Goal: Task Accomplishment & Management: Manage account settings

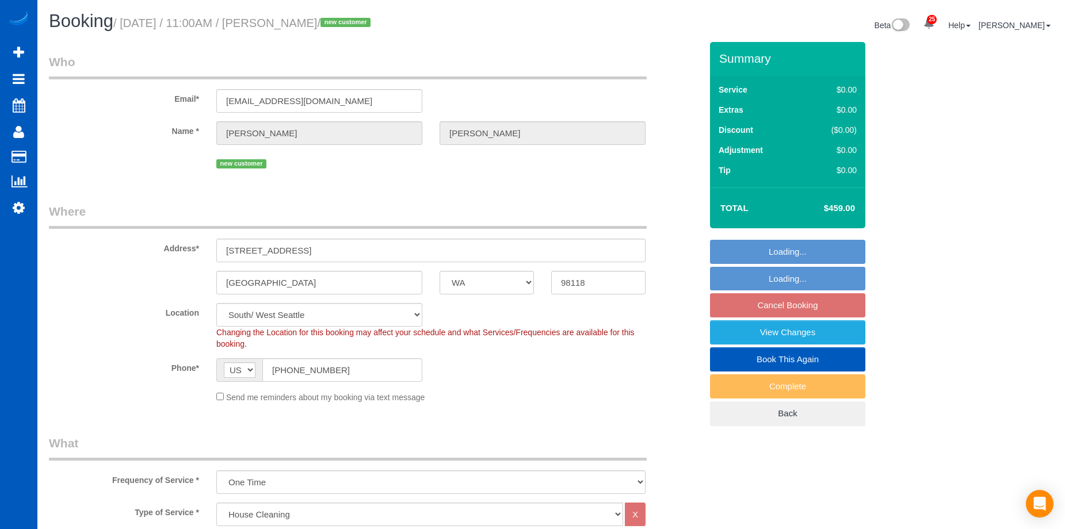
select select "WA"
select select "199"
select select "1501"
select select "3"
select select "2"
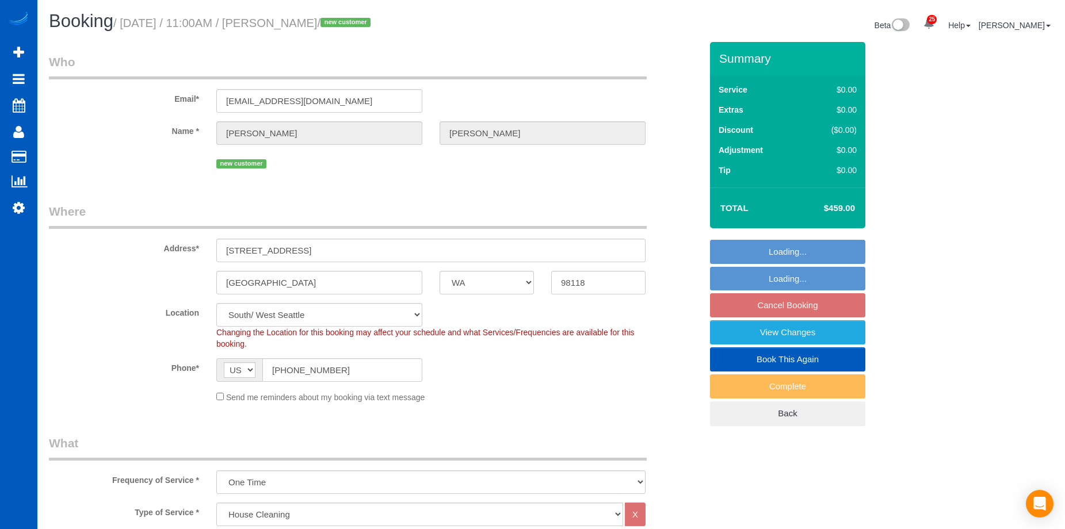
select select "number:33"
select select "spot2"
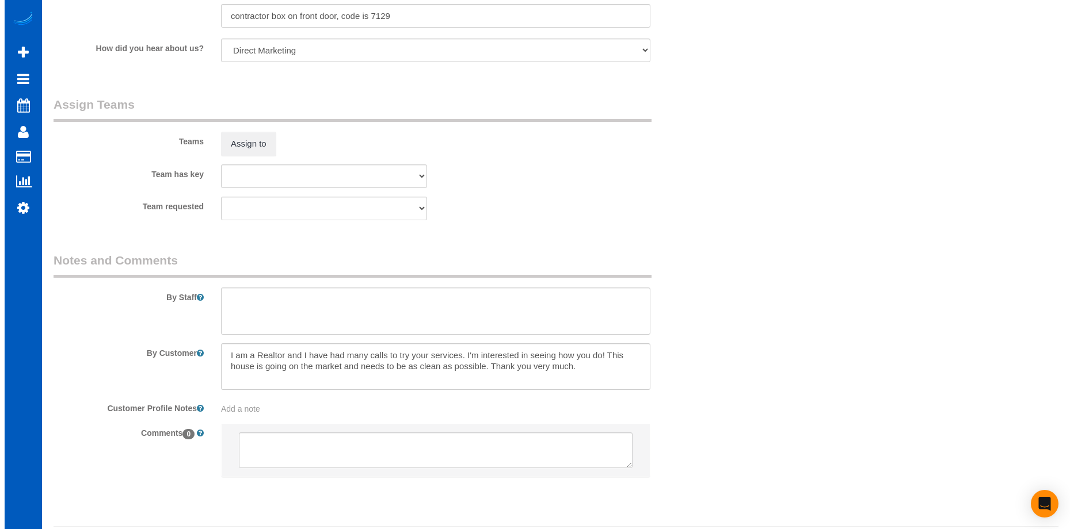
scroll to position [1438, 0]
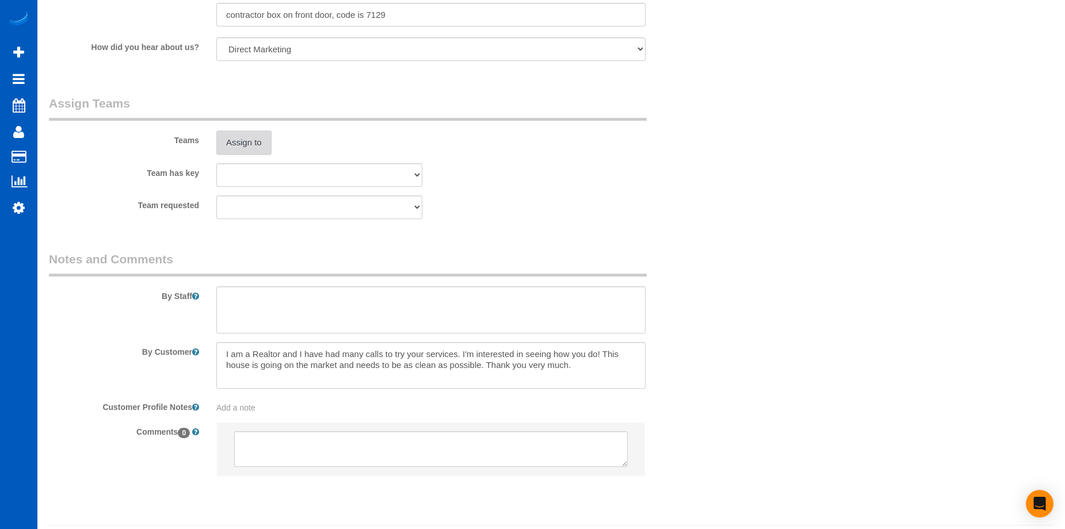
click at [264, 151] on button "Assign to" at bounding box center [243, 143] width 55 height 24
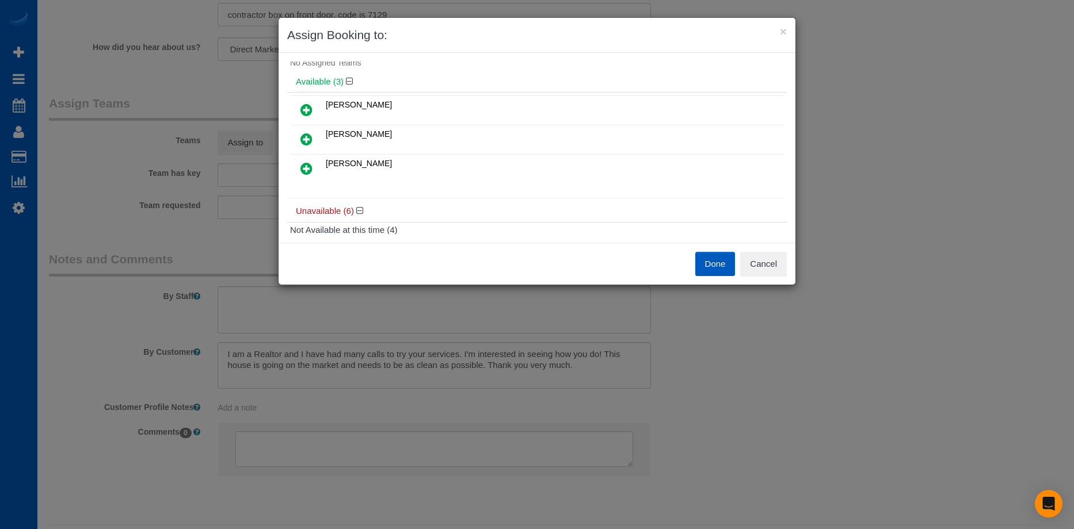
scroll to position [20, 0]
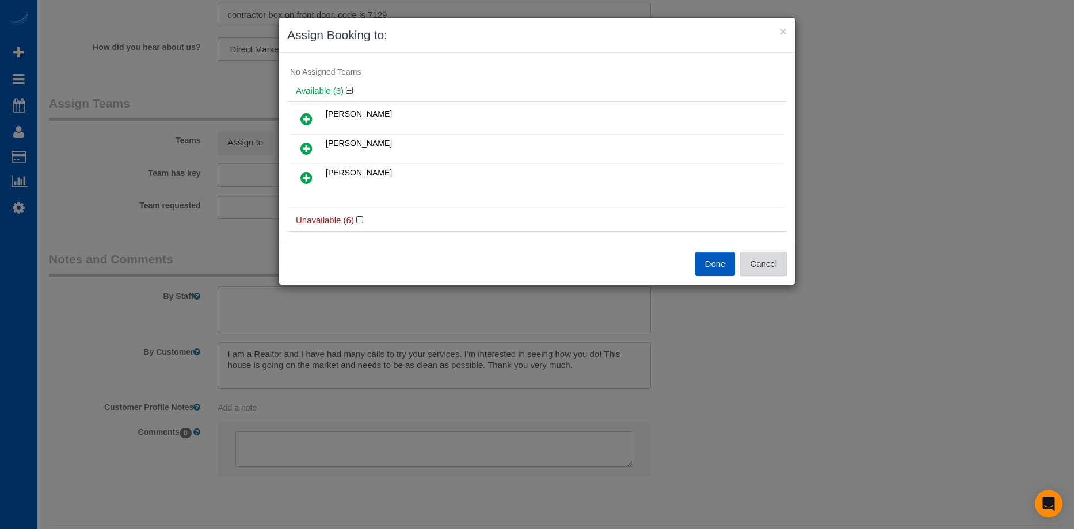
click at [773, 266] on button "Cancel" at bounding box center [763, 264] width 47 height 24
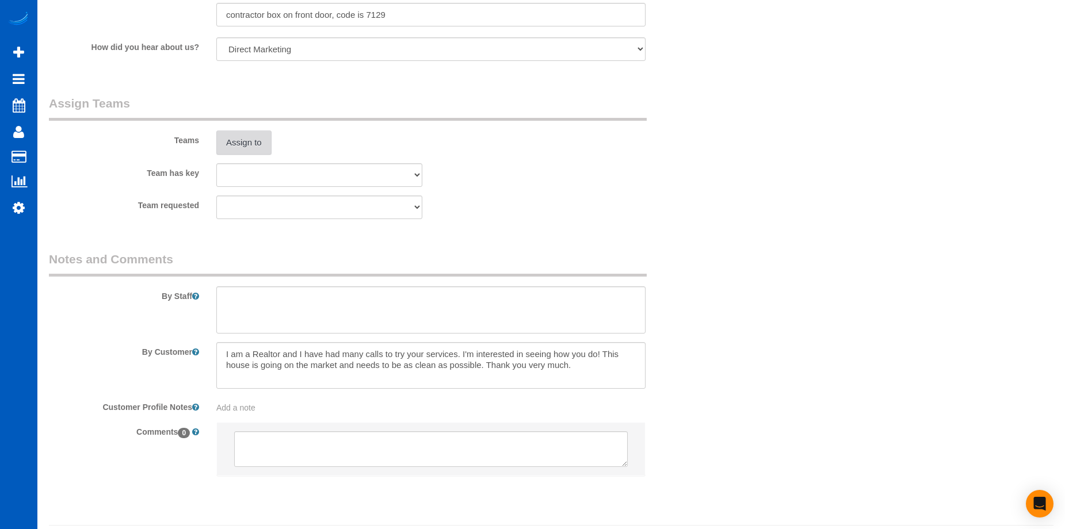
click at [260, 143] on button "Assign to" at bounding box center [243, 143] width 55 height 24
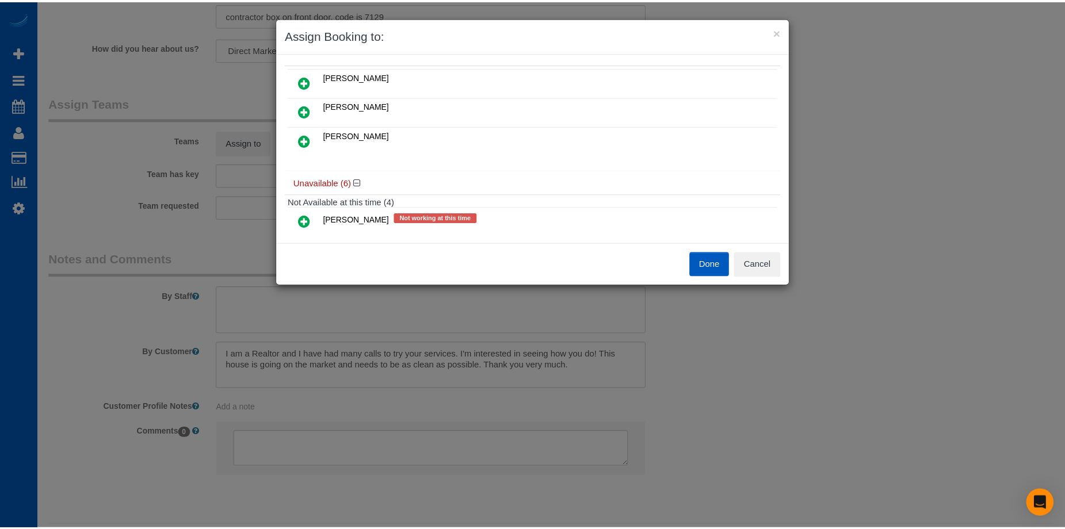
scroll to position [0, 0]
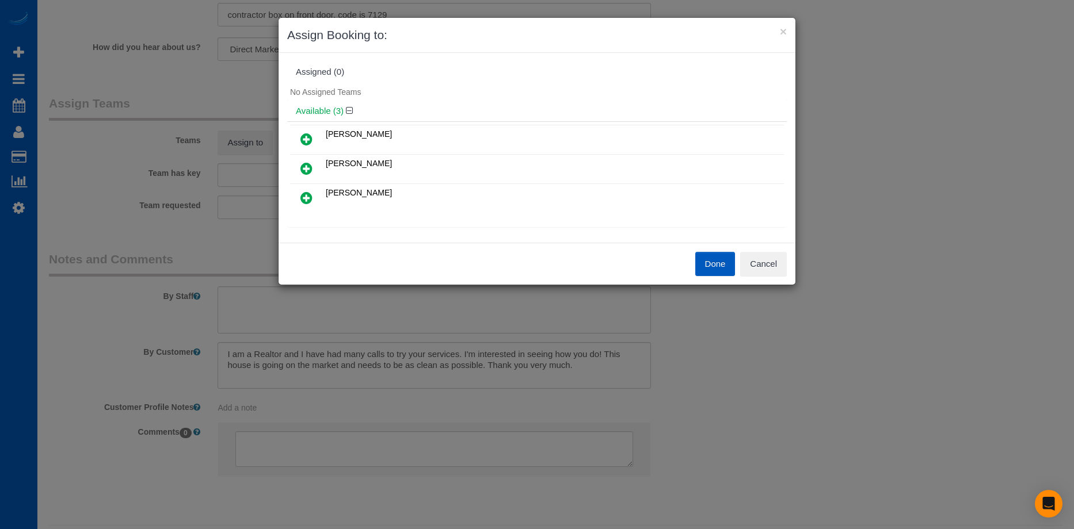
click at [302, 165] on icon at bounding box center [306, 169] width 12 height 14
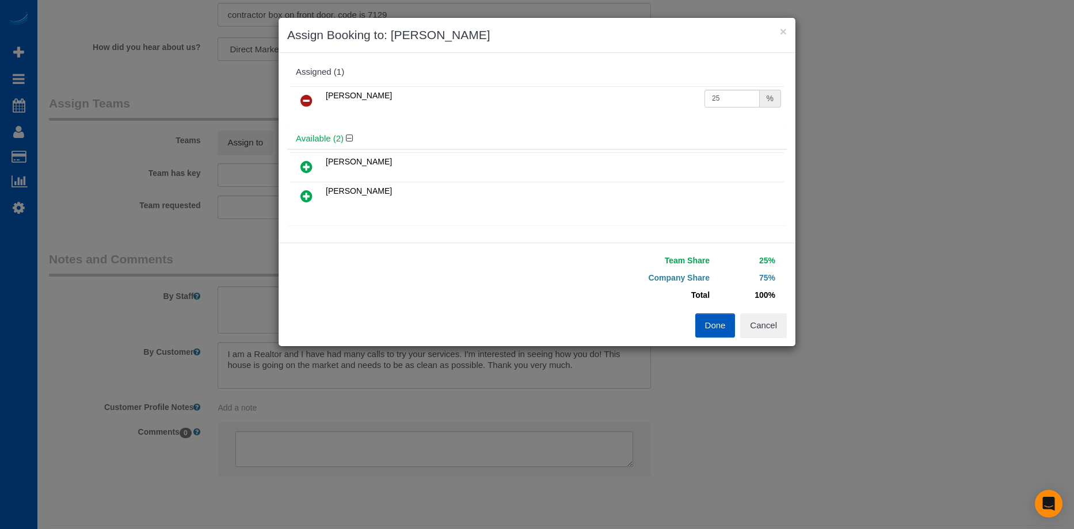
click at [303, 198] on icon at bounding box center [306, 196] width 12 height 14
click at [704, 324] on button "Done" at bounding box center [715, 326] width 40 height 24
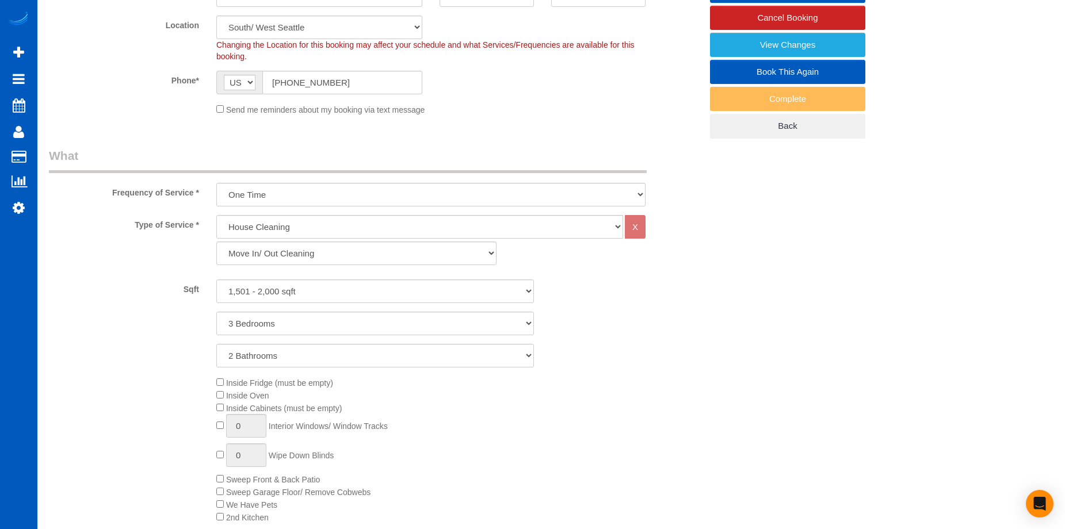
scroll to position [575, 0]
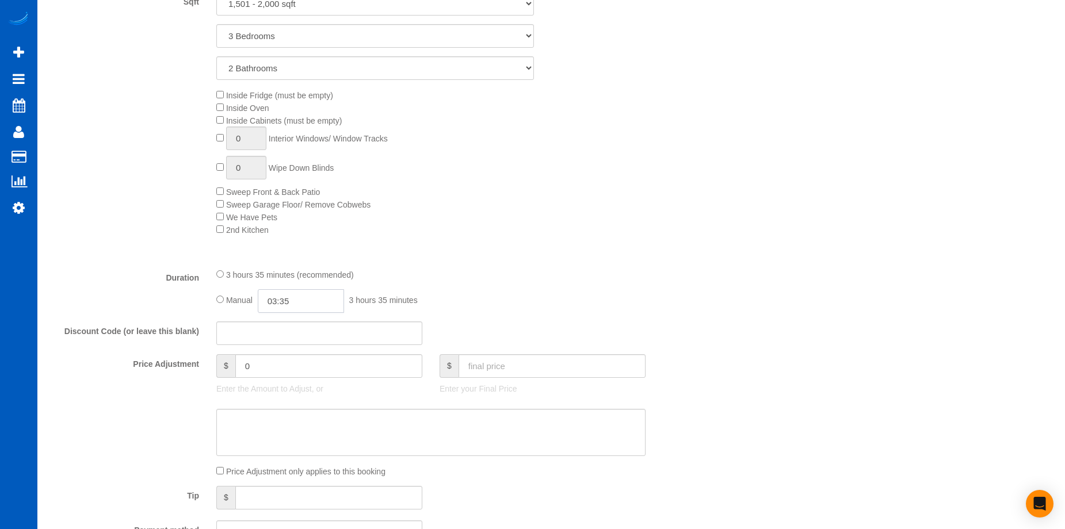
click at [300, 302] on input "03:35" at bounding box center [301, 301] width 86 height 24
type input "05:00"
click at [284, 351] on li "05:00" at bounding box center [287, 355] width 51 height 15
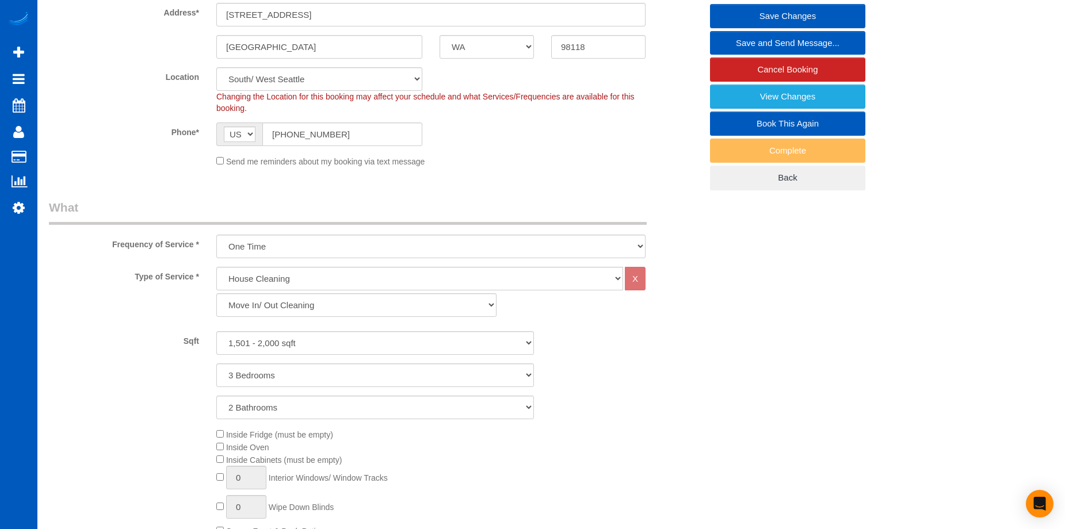
select select "spot21"
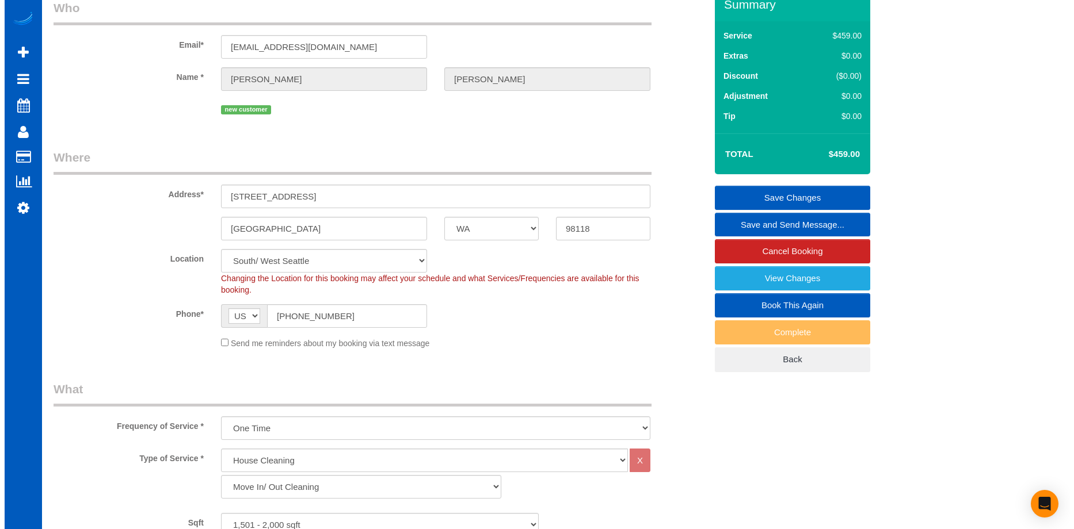
scroll to position [0, 0]
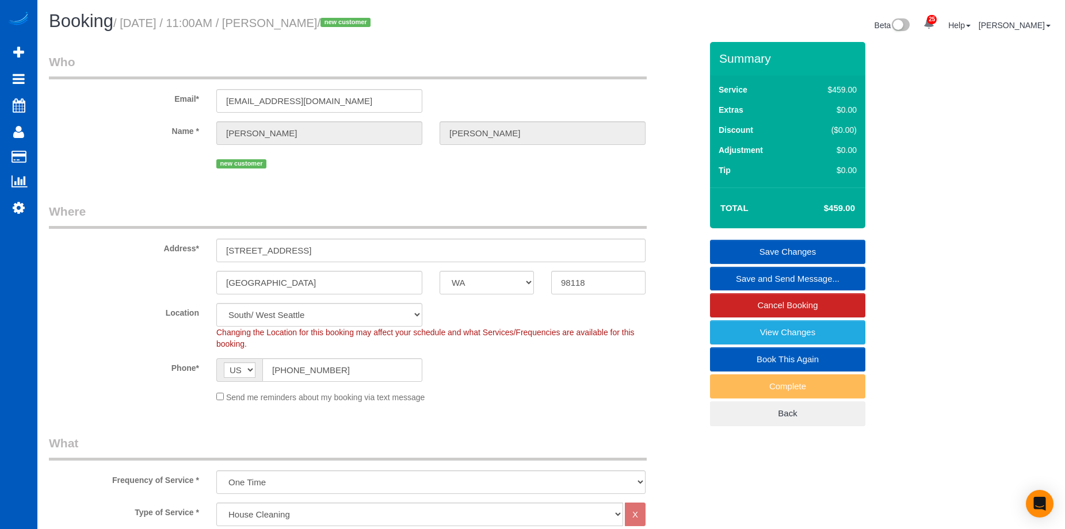
click at [763, 248] on link "Save Changes" at bounding box center [787, 252] width 155 height 24
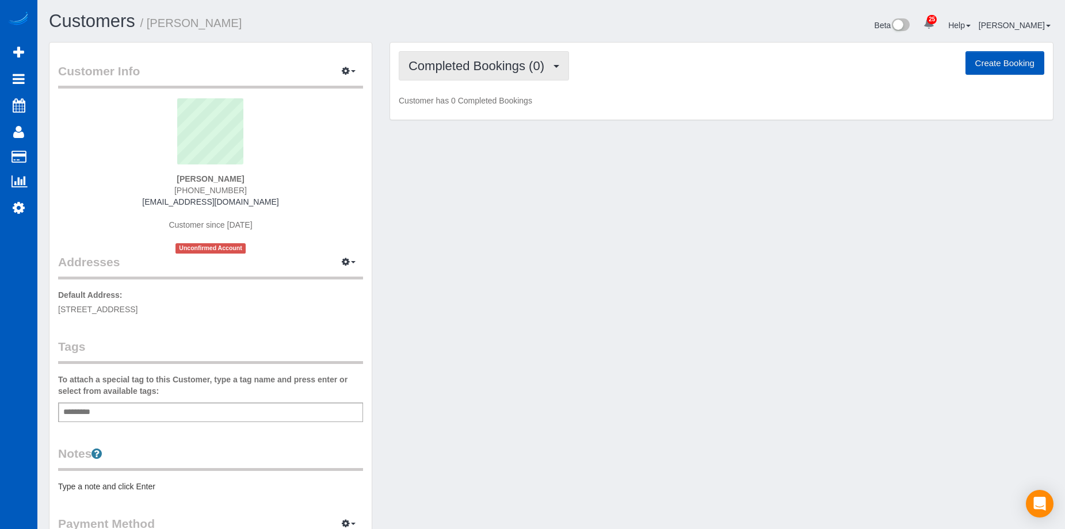
click at [496, 65] on span "Completed Bookings (0)" at bounding box center [479, 66] width 142 height 14
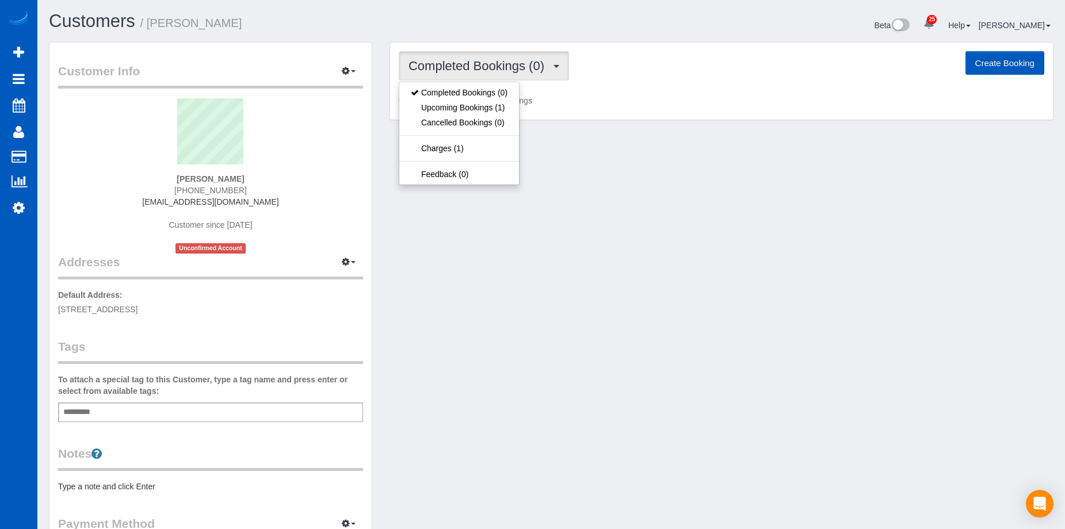
click at [496, 65] on span "Completed Bookings (0)" at bounding box center [479, 66] width 142 height 14
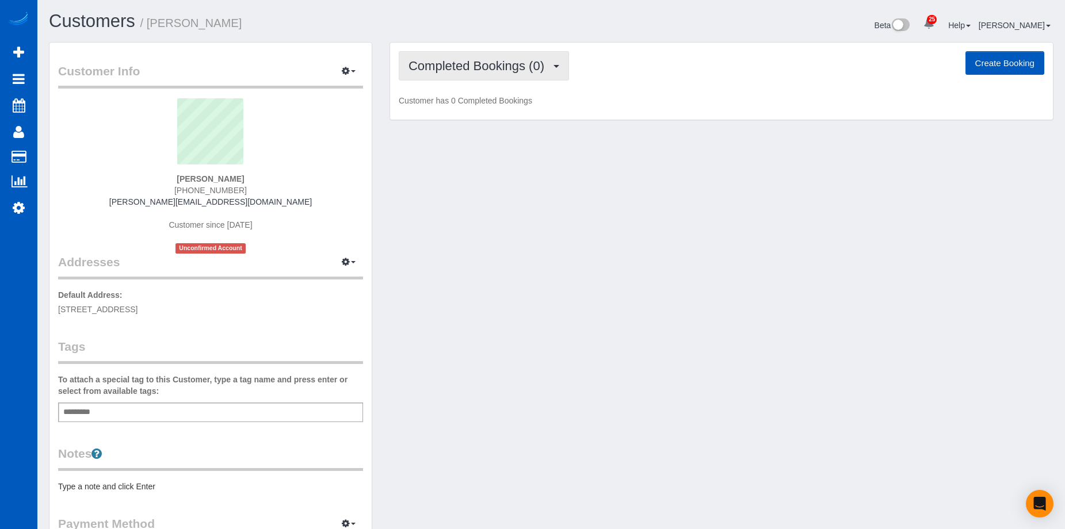
click at [452, 60] on span "Completed Bookings (0)" at bounding box center [479, 66] width 142 height 14
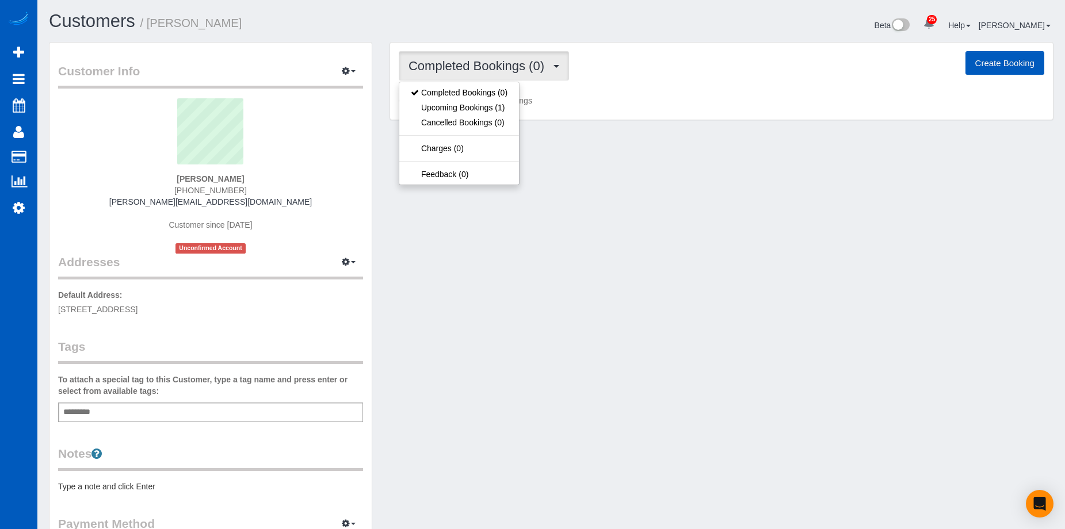
click at [452, 60] on span "Completed Bookings (0)" at bounding box center [479, 66] width 142 height 14
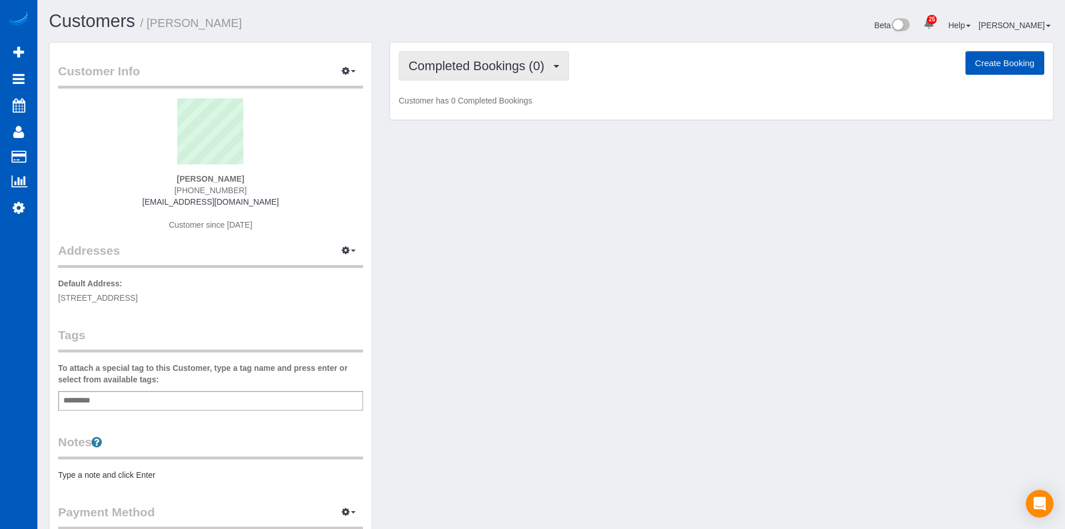
click at [472, 68] on span "Completed Bookings (0)" at bounding box center [479, 66] width 142 height 14
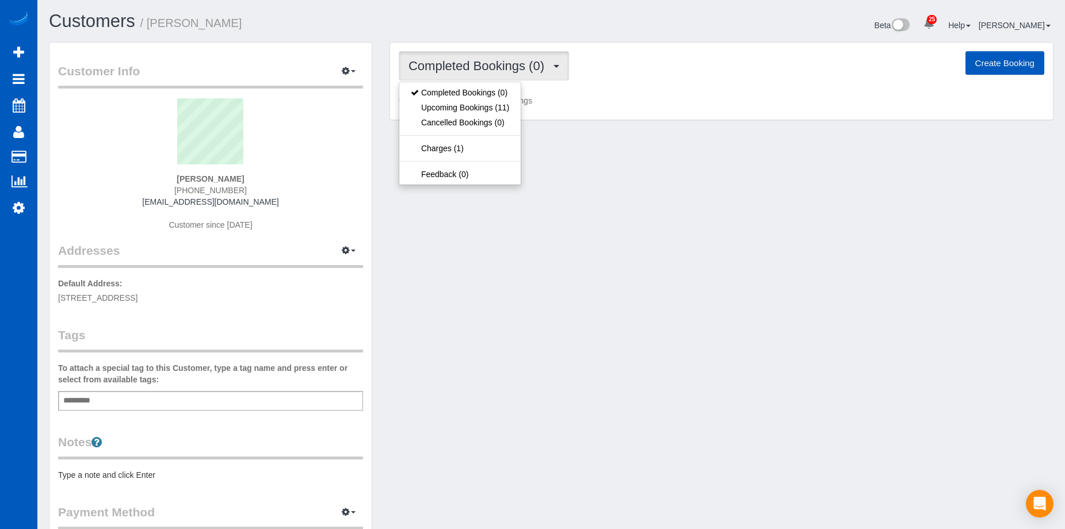
click at [472, 68] on span "Completed Bookings (0)" at bounding box center [479, 66] width 142 height 14
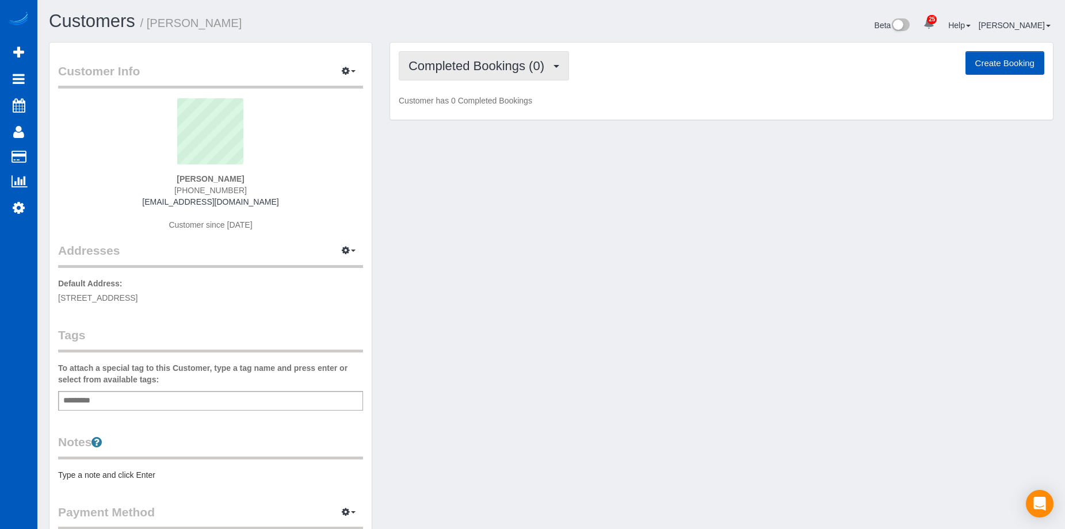
click at [471, 68] on span "Completed Bookings (0)" at bounding box center [479, 66] width 142 height 14
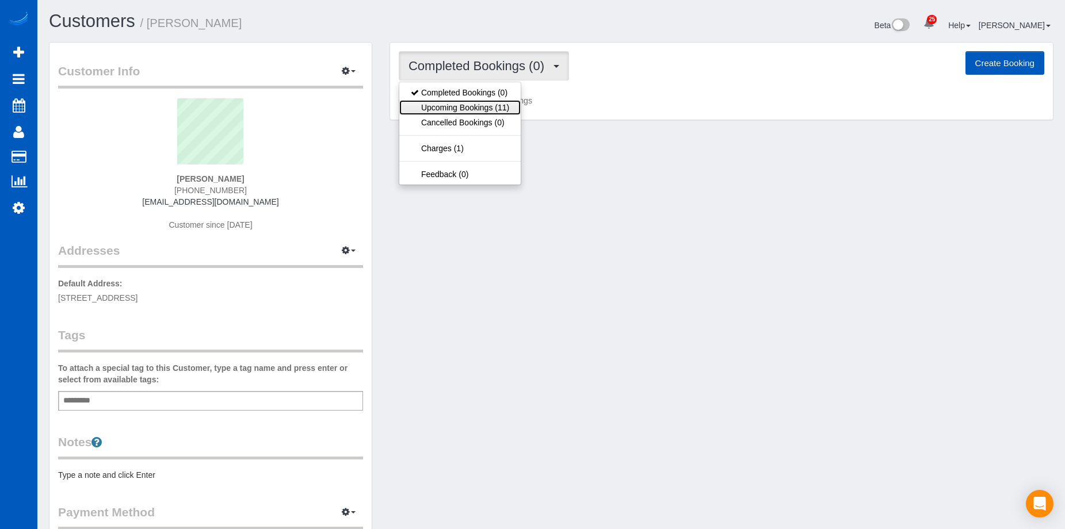
click at [479, 108] on link "Upcoming Bookings (11)" at bounding box center [459, 107] width 121 height 15
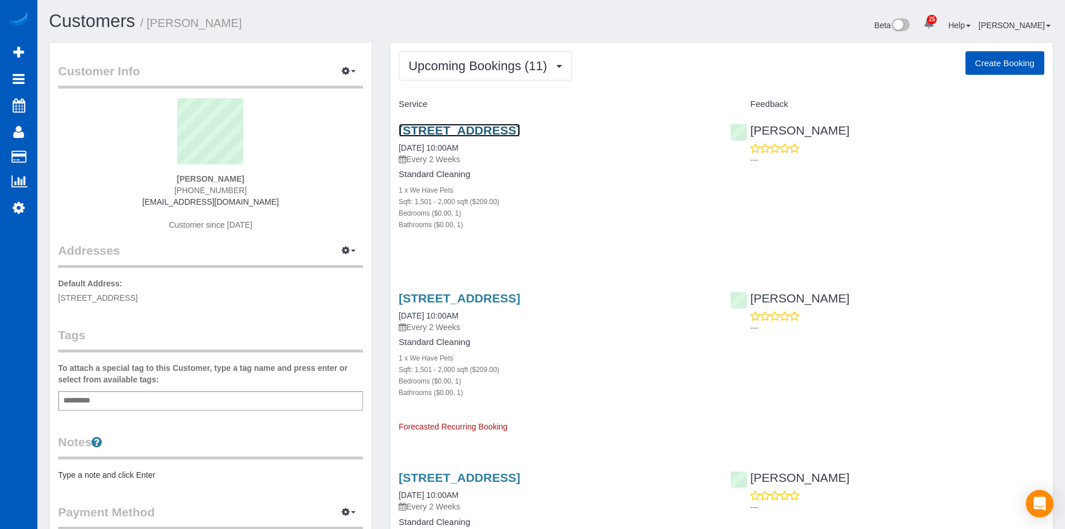
click at [454, 128] on link "2450 Youngfield St, Lakewood, CO 80215" at bounding box center [459, 130] width 121 height 13
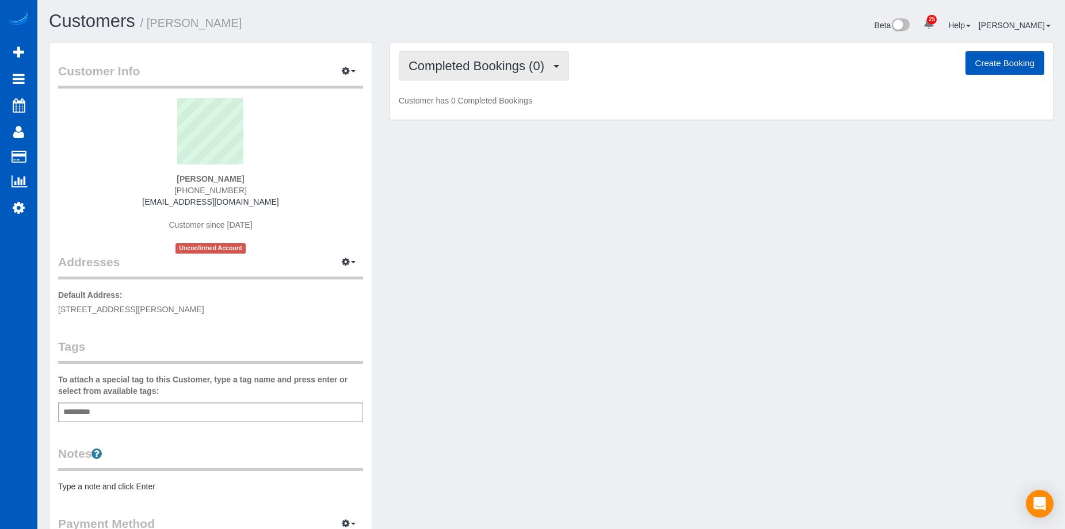
click at [463, 61] on span "Completed Bookings (0)" at bounding box center [479, 66] width 142 height 14
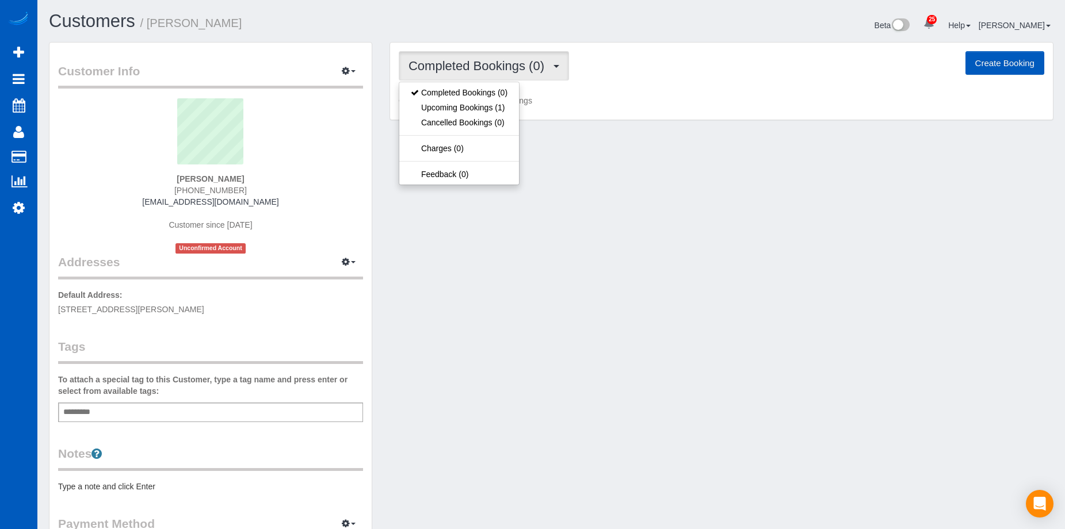
click at [463, 61] on span "Completed Bookings (0)" at bounding box center [479, 66] width 142 height 14
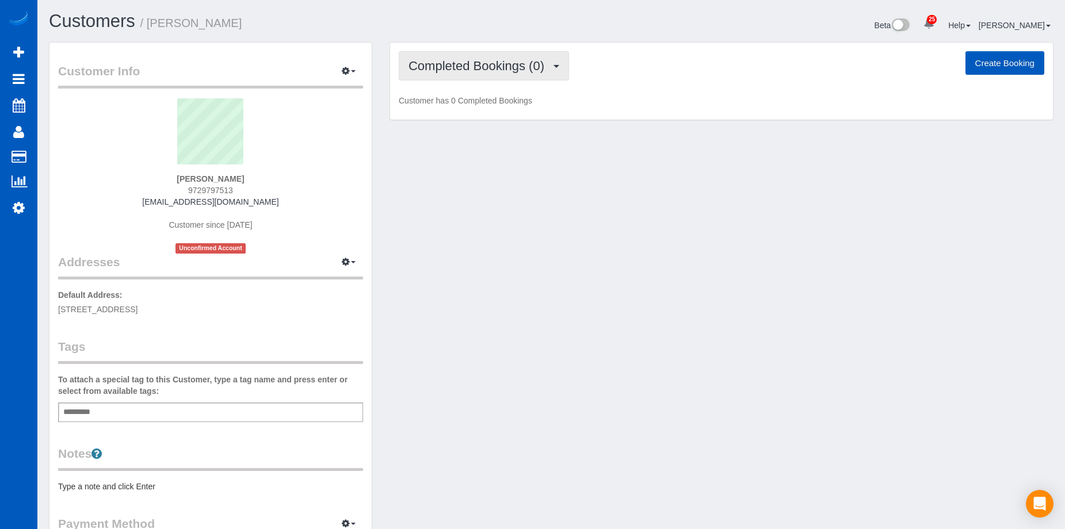
click at [457, 60] on span "Completed Bookings (0)" at bounding box center [479, 66] width 142 height 14
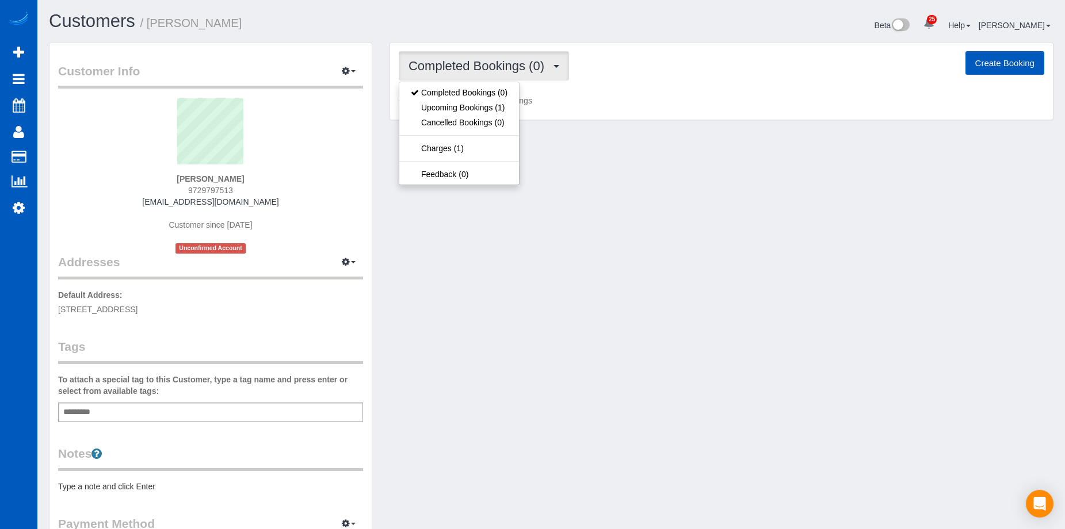
click at [457, 60] on span "Completed Bookings (0)" at bounding box center [479, 66] width 142 height 14
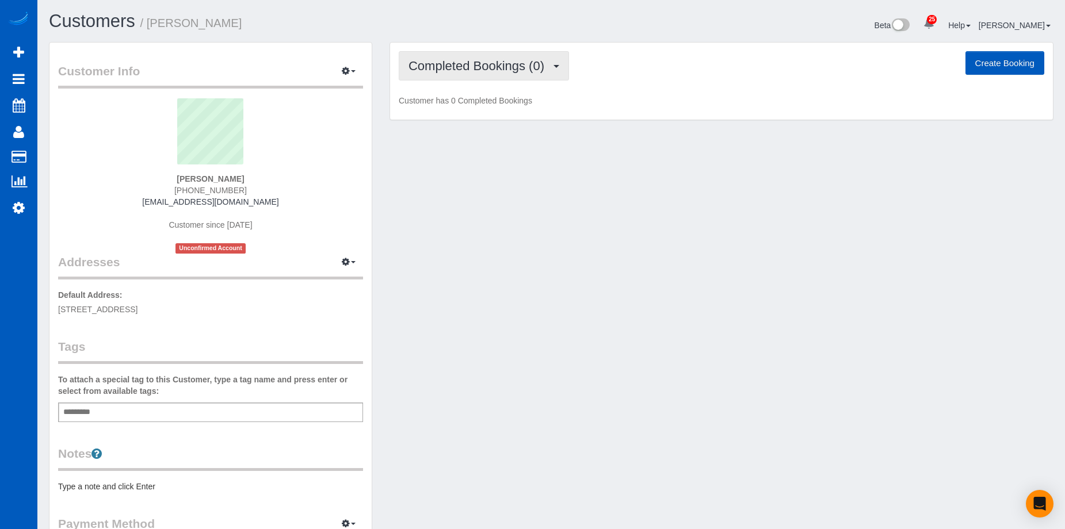
click at [465, 60] on span "Completed Bookings (0)" at bounding box center [479, 66] width 142 height 14
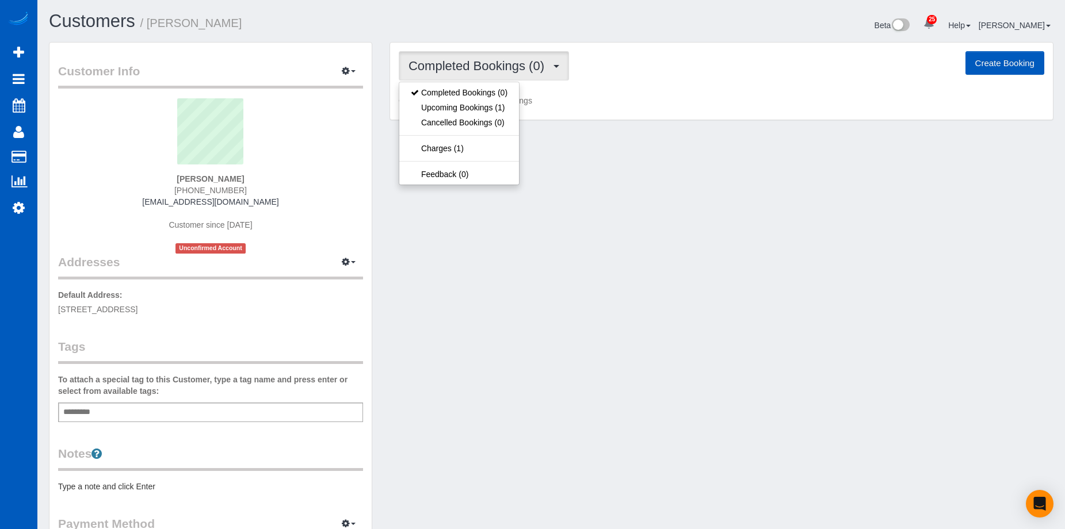
click at [465, 60] on span "Completed Bookings (0)" at bounding box center [479, 66] width 142 height 14
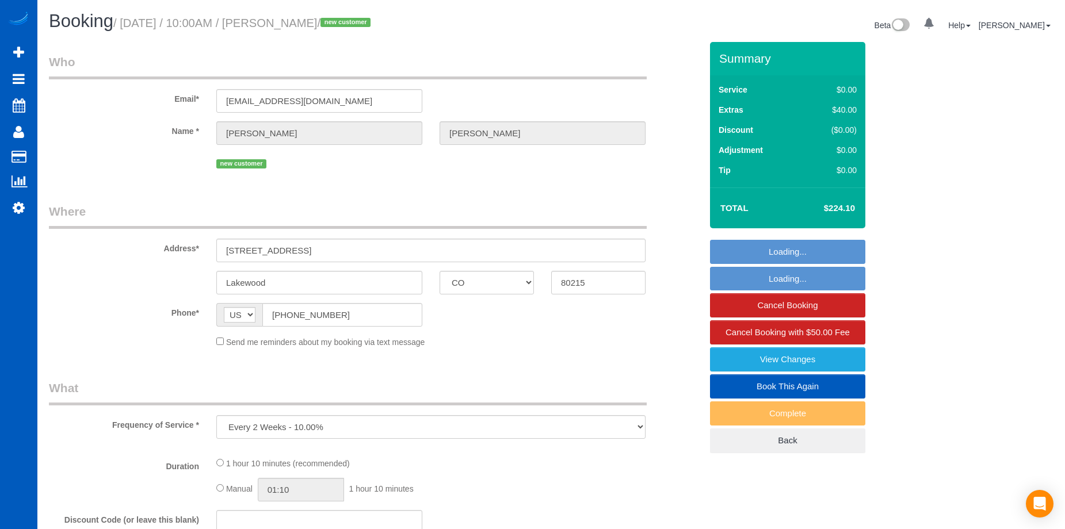
select select "CO"
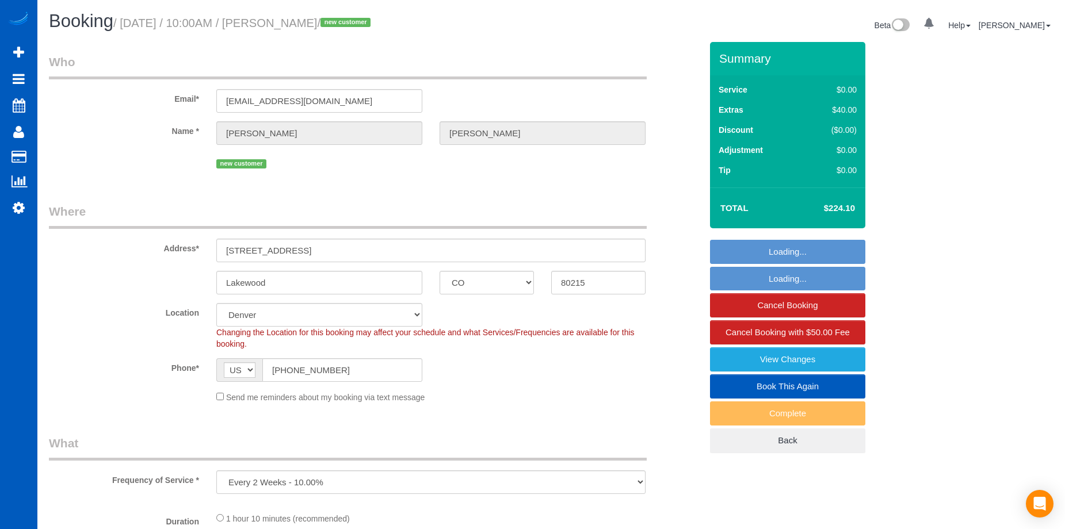
select select "object:825"
select select "spot1"
select select "number:8"
select select "199"
select select "1501"
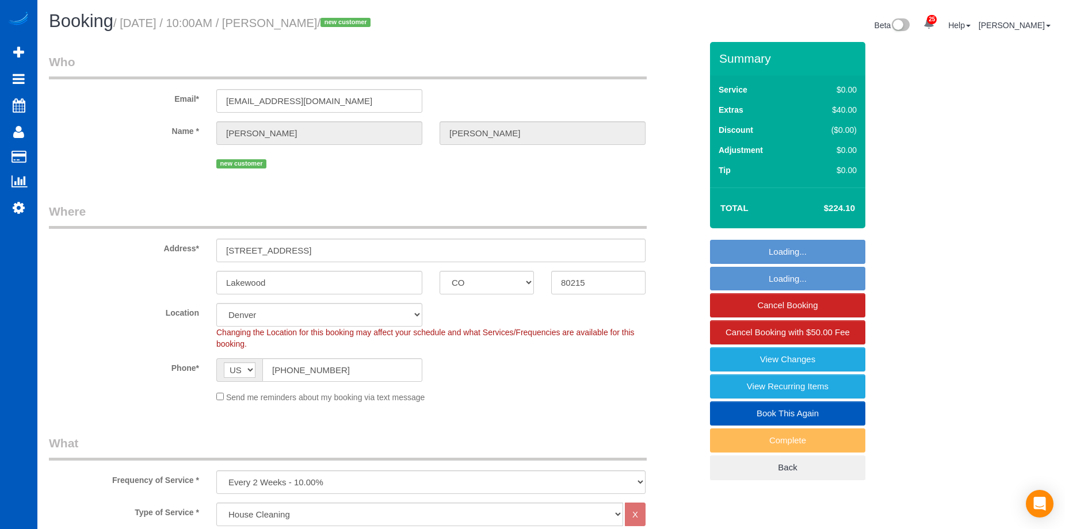
select select "1501"
